Goal: Find specific page/section: Find specific page/section

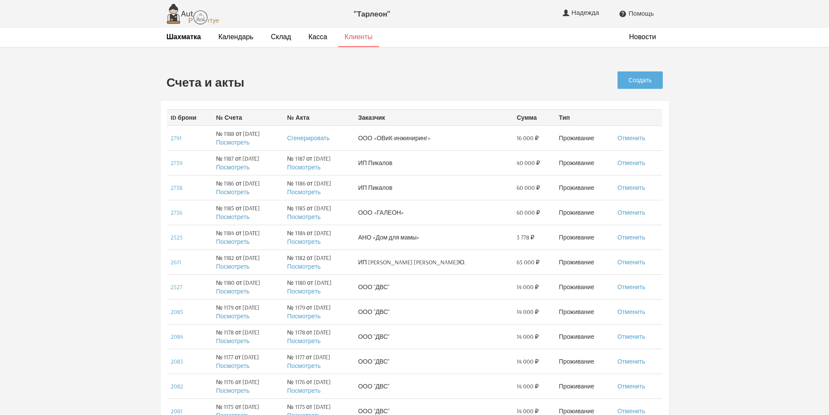
click at [346, 36] on link "Клиенты" at bounding box center [358, 36] width 28 height 9
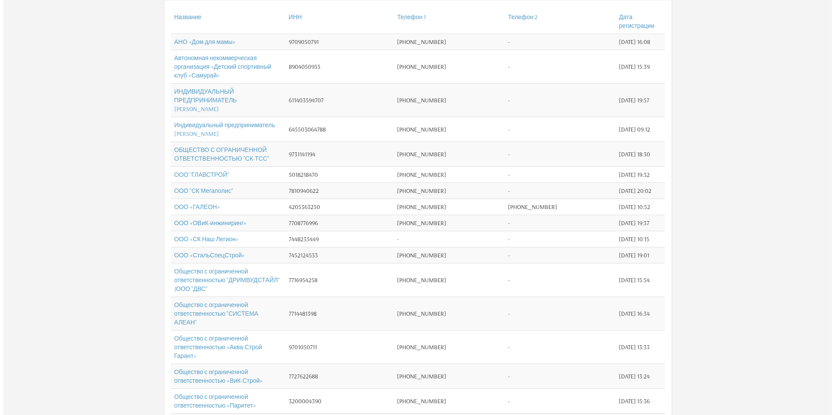
scroll to position [201, 0]
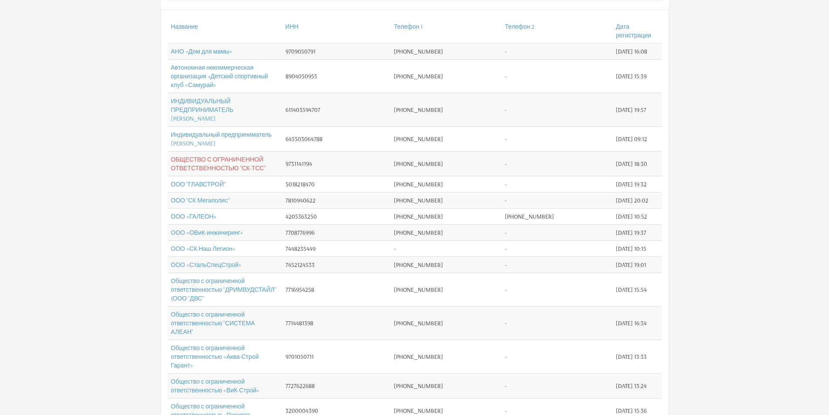
click at [236, 155] on link "ОБЩЕСТВО С ОГРАНИЧЕННОЙ ОТВЕТСТВЕННОСТЬЮ "СК-ТСС"" at bounding box center [218, 163] width 95 height 17
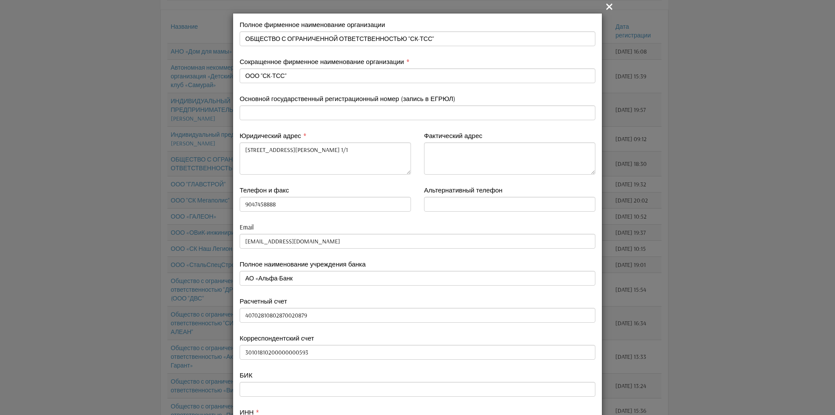
type input "9047458888"
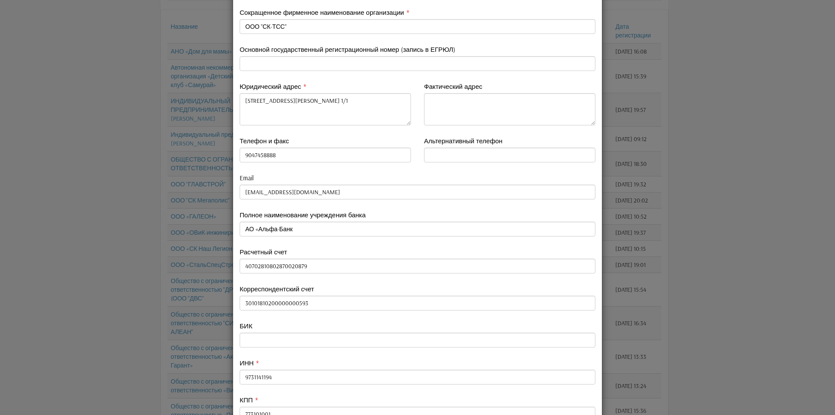
scroll to position [48, 0]
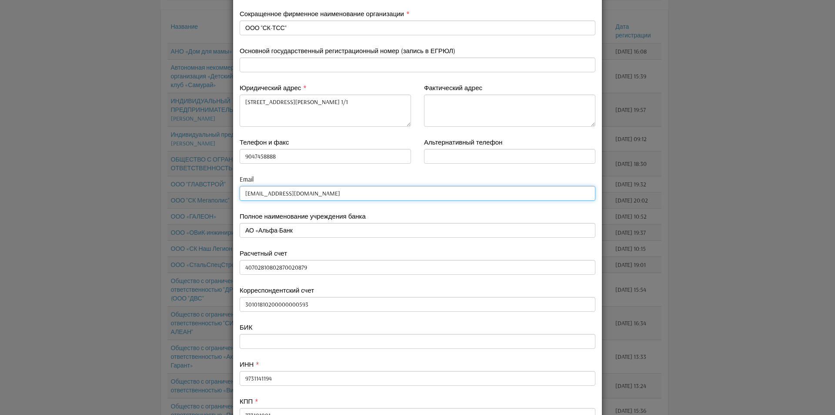
drag, startPoint x: 304, startPoint y: 194, endPoint x: 235, endPoint y: 194, distance: 68.3
click at [235, 194] on div "Email [EMAIL_ADDRESS][DOMAIN_NAME]" at bounding box center [417, 192] width 369 height 37
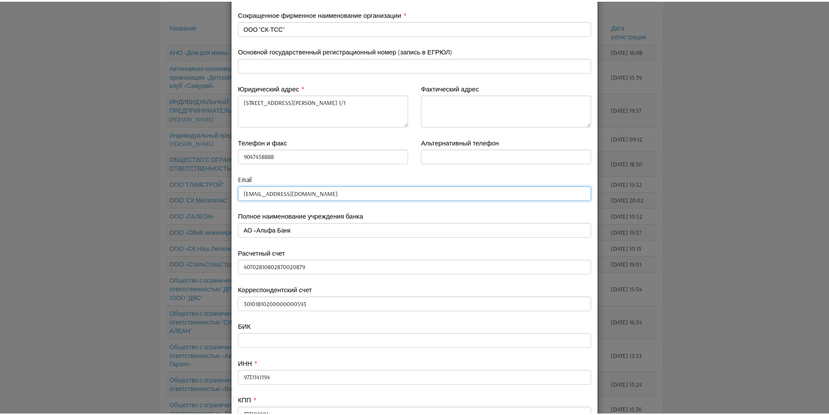
scroll to position [0, 0]
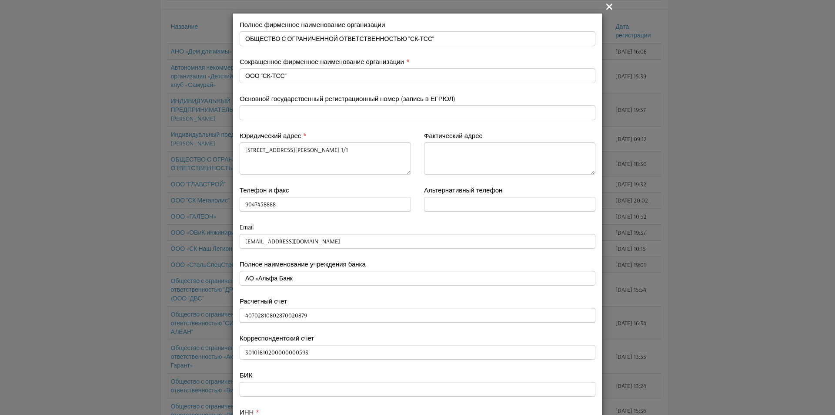
click at [610, 6] on icon "" at bounding box center [609, 6] width 10 height 10
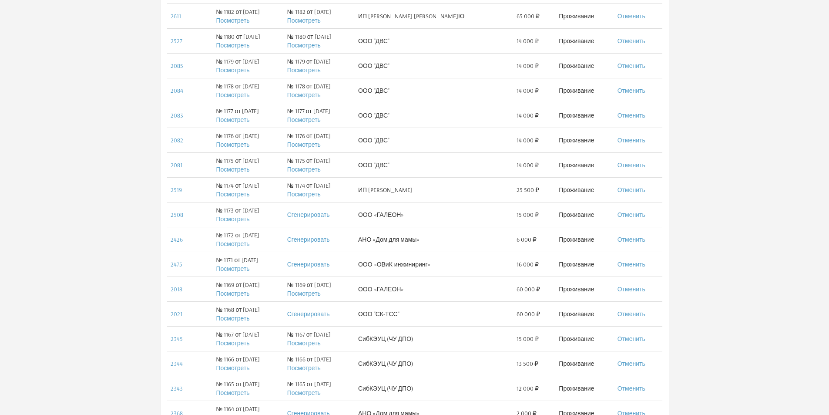
scroll to position [261, 0]
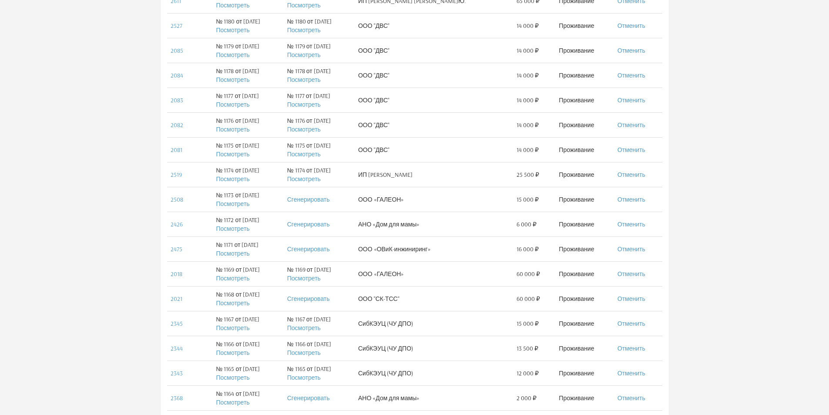
click at [283, 304] on td "№ 1168 от 15.08.2025 Посмотреть" at bounding box center [247, 298] width 71 height 25
click at [232, 300] on link "Посмотреть" at bounding box center [232, 303] width 33 height 8
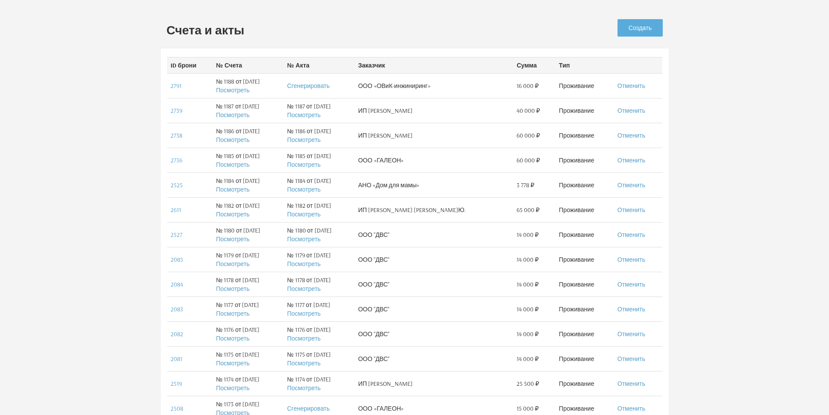
scroll to position [0, 0]
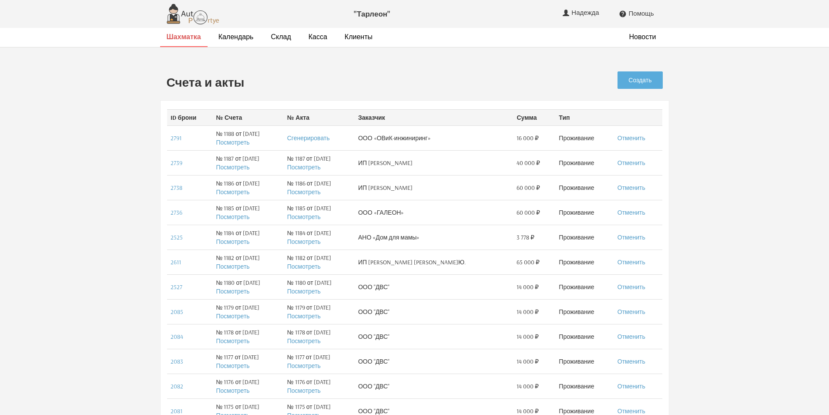
click at [183, 35] on strong "Шахматка" at bounding box center [184, 36] width 34 height 9
